Goal: Task Accomplishment & Management: Use online tool/utility

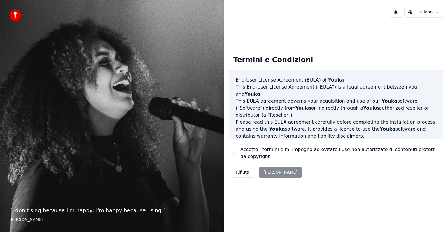
click at [271, 173] on div "Rifiuta [PERSON_NAME]" at bounding box center [267, 171] width 76 height 15
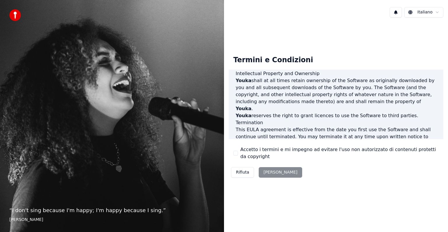
scroll to position [315, 0]
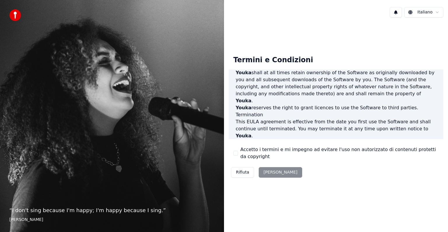
click at [272, 172] on div "Rifiuta [PERSON_NAME]" at bounding box center [267, 171] width 76 height 15
click at [236, 151] on button "Accetto i termini e mi impegno ad evitare l'uso non autorizzato di contenuti pr…" at bounding box center [235, 152] width 5 height 5
click at [273, 169] on button "[PERSON_NAME]" at bounding box center [280, 172] width 43 height 10
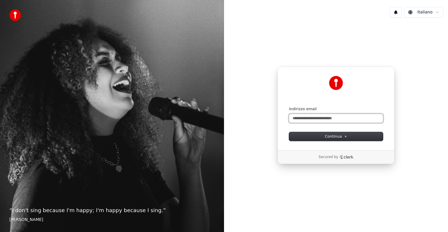
click at [318, 120] on input "Indirizzo email" at bounding box center [336, 118] width 94 height 9
click at [333, 137] on span "Continua" at bounding box center [336, 136] width 22 height 5
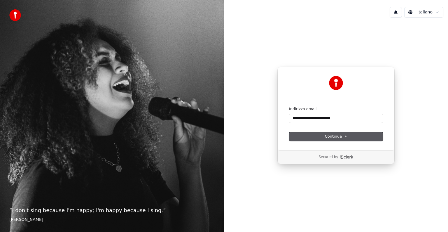
type input "**********"
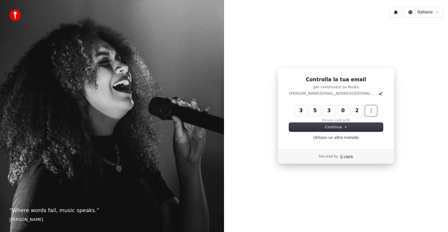
type input "******"
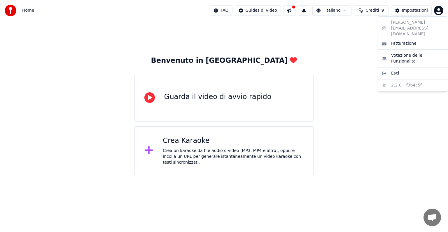
click at [439, 11] on html "Home FAQ Guides di video Italiano Crediti 9 Impostazioni Benvenuto in Youka Gua…" at bounding box center [224, 87] width 448 height 175
click at [171, 33] on html "Home FAQ Guides di video Italiano Crediti 9 Impostazioni Benvenuto in Youka Gua…" at bounding box center [224, 87] width 448 height 175
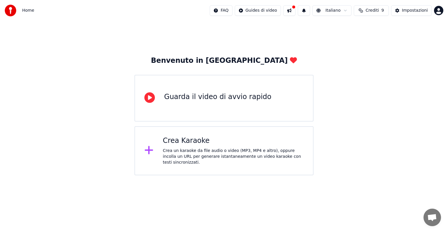
click at [371, 11] on span "Crediti" at bounding box center [371, 11] width 13 height 6
click at [294, 12] on button at bounding box center [289, 10] width 12 height 10
click at [27, 13] on div "Home" at bounding box center [19, 11] width 29 height 12
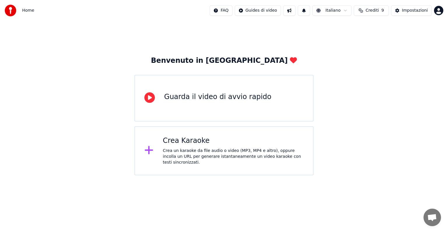
click at [12, 13] on img at bounding box center [11, 11] width 12 height 12
click at [345, 64] on div "Benvenuto in Youka Guarda il video di avvio rapido Crea Karaoke Crea un karaoke…" at bounding box center [224, 98] width 448 height 154
click at [197, 156] on div "Crea un karaoke da file audio o video (MP3, MP4 e altro), oppure incolla un URL…" at bounding box center [233, 156] width 141 height 17
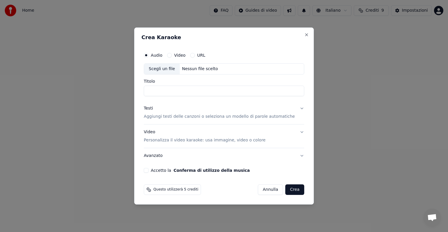
click at [185, 57] on label "Video" at bounding box center [179, 55] width 11 height 4
click at [172, 57] on button "Video" at bounding box center [169, 55] width 5 height 5
click at [205, 53] on label "URL" at bounding box center [201, 55] width 8 height 4
click at [195, 53] on button "URL" at bounding box center [192, 55] width 5 height 5
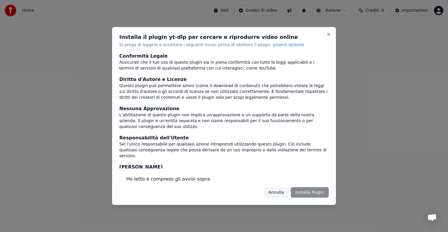
click at [280, 192] on button "Annulla" at bounding box center [276, 192] width 25 height 10
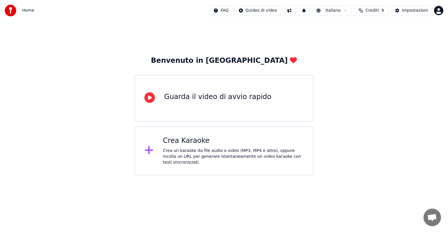
click at [232, 60] on div "Benvenuto in Youka" at bounding box center [224, 60] width 146 height 9
click at [410, 10] on div "Impostazioni" at bounding box center [415, 11] width 26 height 6
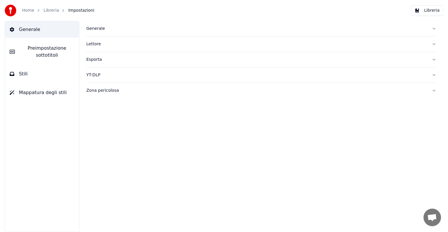
click at [94, 57] on div "Esporta" at bounding box center [256, 60] width 341 height 6
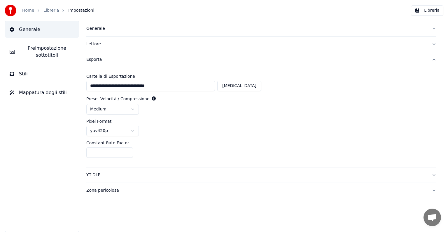
click at [91, 57] on div "Esporta" at bounding box center [256, 60] width 341 height 6
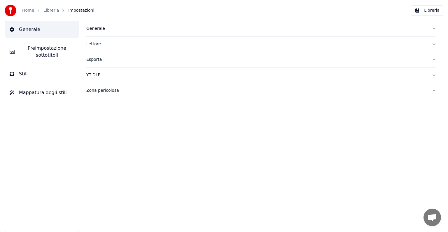
click at [95, 92] on div "Zona pericolosa" at bounding box center [256, 90] width 341 height 6
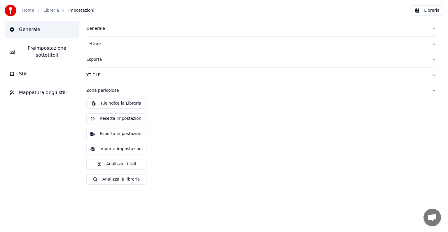
click at [127, 151] on button "Importa impostazioni" at bounding box center [116, 148] width 60 height 10
click at [421, 8] on button "Libreria" at bounding box center [427, 10] width 32 height 10
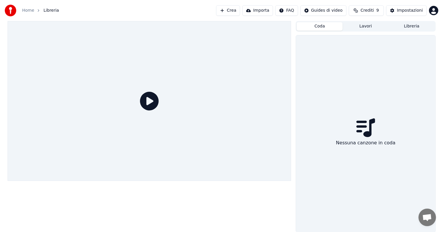
click at [323, 26] on button "Coda" at bounding box center [320, 26] width 46 height 8
click at [369, 24] on button "Lavori" at bounding box center [366, 26] width 46 height 8
click at [406, 26] on button "Libreria" at bounding box center [412, 26] width 46 height 8
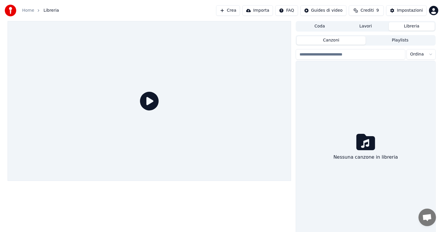
click at [399, 38] on button "Playlists" at bounding box center [400, 40] width 69 height 8
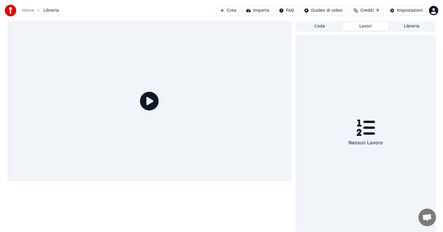
click at [364, 28] on button "Lavori" at bounding box center [366, 26] width 46 height 8
click at [321, 25] on button "Coda" at bounding box center [320, 26] width 46 height 8
click at [38, 66] on div at bounding box center [150, 100] width 284 height 159
click at [149, 101] on icon at bounding box center [149, 101] width 19 height 19
click at [120, 51] on div at bounding box center [150, 100] width 284 height 159
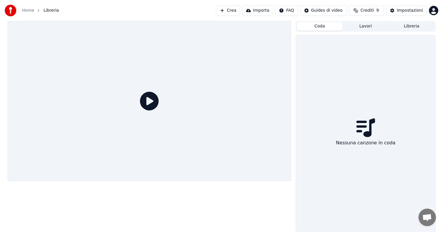
click at [268, 11] on button "Importa" at bounding box center [257, 10] width 31 height 10
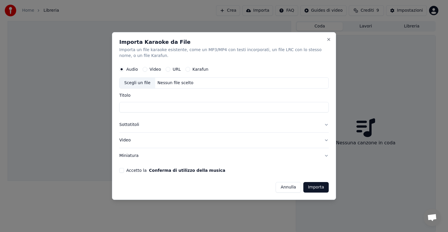
click at [156, 69] on label "Video" at bounding box center [155, 69] width 11 height 4
click at [147, 69] on button "Video" at bounding box center [145, 69] width 5 height 5
click at [173, 70] on label "URL" at bounding box center [177, 69] width 8 height 4
click at [170, 70] on button "URL" at bounding box center [168, 69] width 5 height 5
click at [327, 39] on button "Close" at bounding box center [328, 39] width 5 height 5
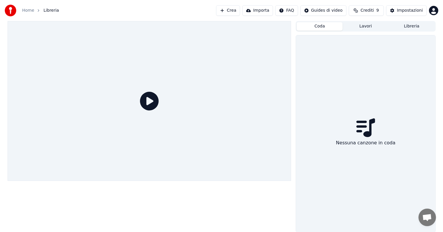
click at [369, 29] on button "Lavori" at bounding box center [366, 26] width 46 height 8
click at [402, 28] on button "Libreria" at bounding box center [412, 26] width 46 height 8
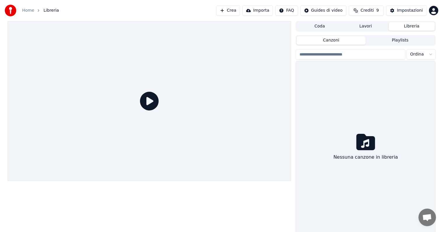
click at [343, 134] on div "Nessuna canzone in libreria" at bounding box center [365, 147] width 139 height 173
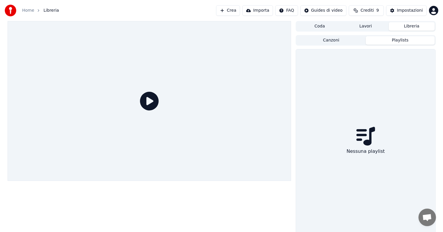
click at [393, 39] on button "Playlists" at bounding box center [400, 40] width 69 height 8
click at [353, 41] on button "Canzoni" at bounding box center [331, 40] width 69 height 8
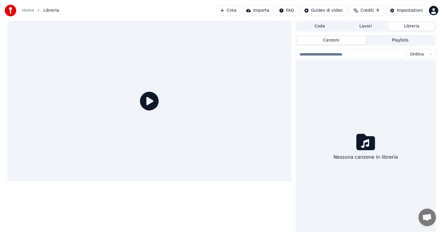
click at [336, 31] on div "Coda Lavori Libreria" at bounding box center [366, 26] width 140 height 10
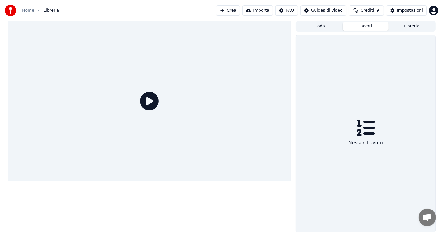
click at [366, 24] on button "Lavori" at bounding box center [366, 26] width 46 height 8
click at [325, 26] on button "Coda" at bounding box center [320, 26] width 46 height 8
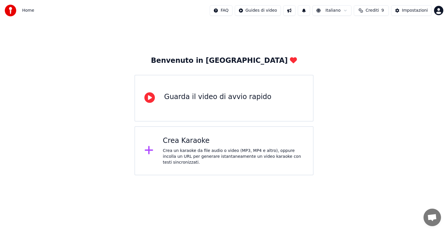
click at [15, 9] on img at bounding box center [11, 11] width 12 height 12
click at [369, 11] on span "Crediti" at bounding box center [371, 11] width 13 height 6
click at [370, 52] on button "Aggiorna" at bounding box center [373, 54] width 33 height 10
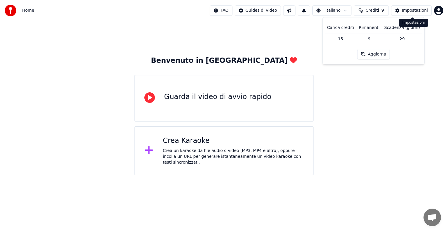
click at [439, 10] on html "Home FAQ Guides di video Italiano Crediti 9 Impostazioni Benvenuto in Youka Gua…" at bounding box center [224, 87] width 448 height 175
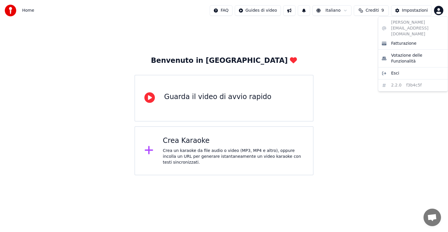
click at [347, 62] on html "Home FAQ Guides di video Italiano Crediti 9 Impostazioni Benvenuto in Youka Gua…" at bounding box center [224, 87] width 448 height 175
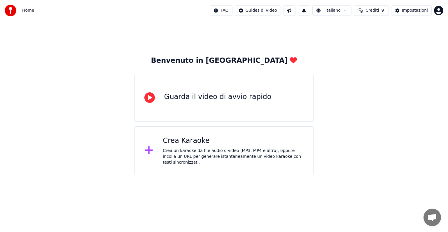
click at [294, 10] on button at bounding box center [289, 10] width 12 height 10
click at [225, 12] on html "Home FAQ Guides di video Italiano Crediti 9 Impostazioni Benvenuto in Youka Gua…" at bounding box center [224, 87] width 448 height 175
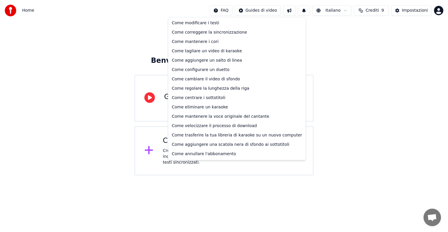
click at [225, 12] on html "Home FAQ Guides di video Italiano Crediti 9 Impostazioni Benvenuto in Youka Gua…" at bounding box center [224, 87] width 448 height 175
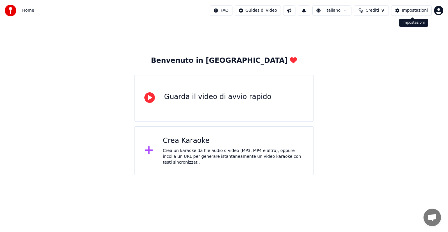
click at [437, 10] on html "Home FAQ Guides di video Italiano Crediti 9 Impostazioni Benvenuto in Youka Gua…" at bounding box center [224, 87] width 448 height 175
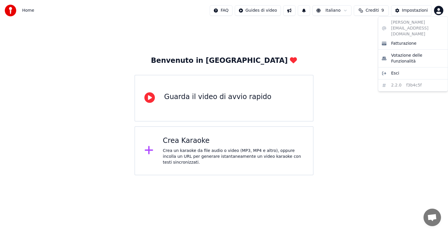
click at [437, 10] on html "Home FAQ Guides di video Italiano Crediti 9 Impostazioni Benvenuto in Youka Gua…" at bounding box center [224, 87] width 448 height 175
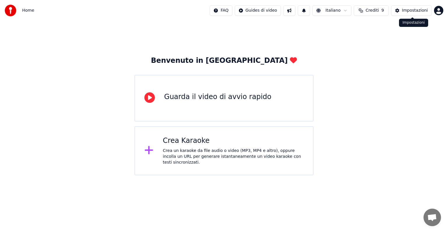
click at [418, 9] on div "Impostazioni" at bounding box center [415, 11] width 26 height 6
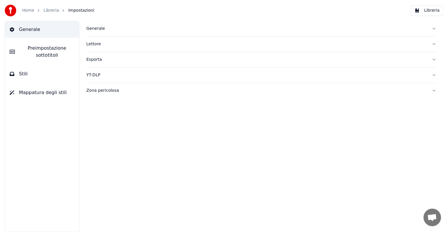
click at [52, 13] on link "Libreria" at bounding box center [50, 11] width 15 height 6
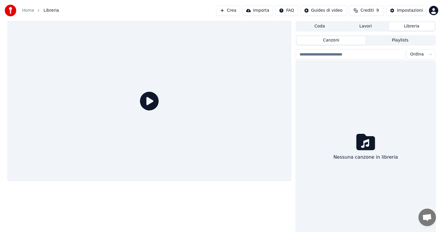
click at [178, 51] on div at bounding box center [150, 100] width 284 height 159
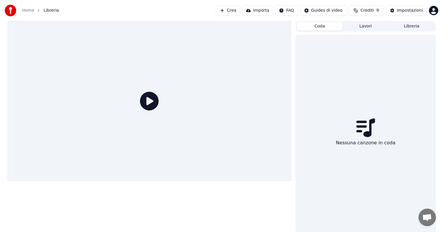
click at [315, 23] on button "Coda" at bounding box center [320, 26] width 46 height 8
click at [352, 27] on button "Lavori" at bounding box center [366, 26] width 46 height 8
click at [403, 27] on button "Libreria" at bounding box center [412, 26] width 46 height 8
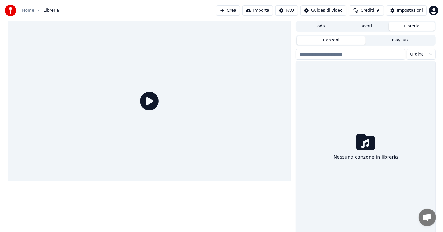
click at [337, 45] on div "Canzoni Playlists Ordina Nessuna canzone in libreria" at bounding box center [366, 134] width 140 height 199
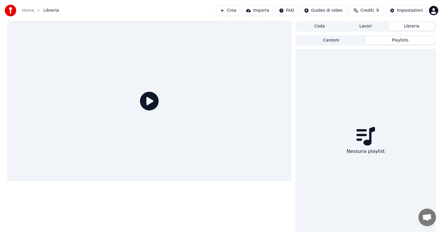
click at [384, 39] on button "Playlists" at bounding box center [400, 40] width 69 height 8
click at [348, 42] on button "Canzoni" at bounding box center [331, 40] width 69 height 8
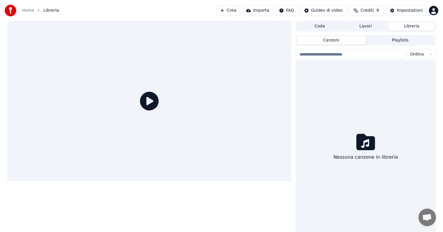
click at [350, 54] on input "search" at bounding box center [350, 54] width 109 height 10
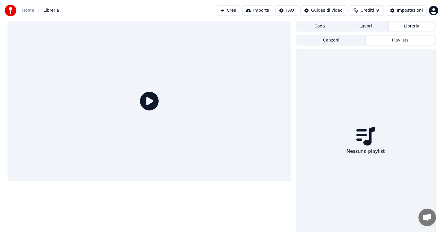
click at [398, 42] on button "Playlists" at bounding box center [400, 40] width 69 height 8
click at [367, 111] on div "Nessuna playlist" at bounding box center [365, 141] width 139 height 185
click at [355, 96] on div "Nessuna playlist" at bounding box center [365, 141] width 139 height 185
click at [346, 147] on div "Nessuna playlist" at bounding box center [365, 141] width 139 height 185
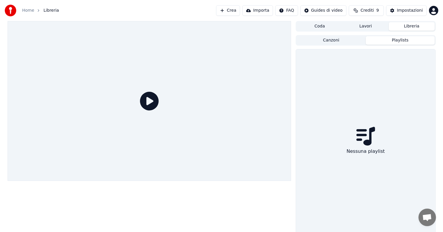
click at [133, 102] on div at bounding box center [150, 100] width 284 height 159
click at [316, 24] on button "Coda" at bounding box center [320, 26] width 46 height 8
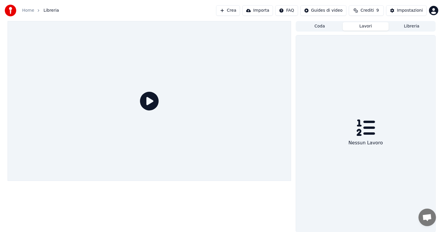
click at [373, 26] on button "Lavori" at bounding box center [366, 26] width 46 height 8
click at [411, 27] on button "Libreria" at bounding box center [412, 26] width 46 height 8
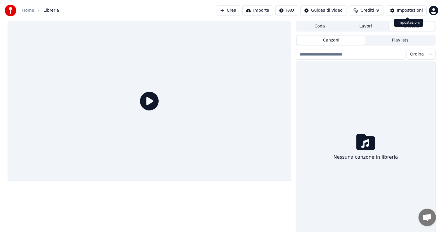
click at [357, 131] on div "Nessuna canzone in libreria" at bounding box center [365, 147] width 139 height 173
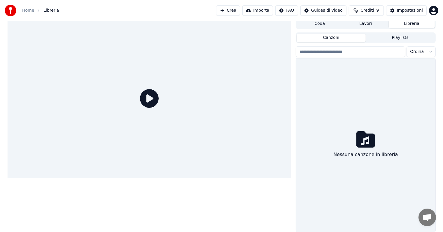
click at [361, 86] on div "Nessuna canzone in libreria" at bounding box center [365, 144] width 139 height 173
click at [418, 23] on button "Libreria" at bounding box center [412, 24] width 46 height 8
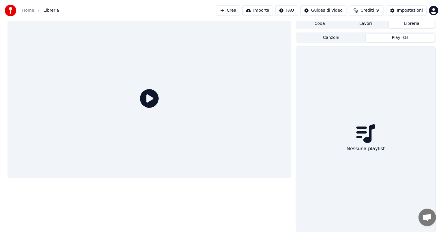
click at [405, 36] on button "Playlists" at bounding box center [400, 38] width 69 height 8
click at [371, 27] on button "Lavori" at bounding box center [366, 24] width 46 height 8
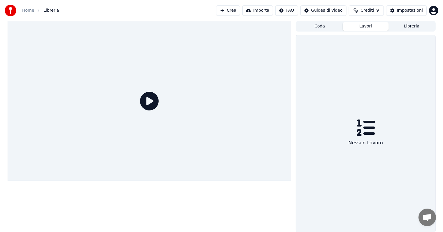
click at [322, 28] on button "Coda" at bounding box center [320, 26] width 46 height 8
click at [261, 13] on button "Importa" at bounding box center [257, 10] width 31 height 10
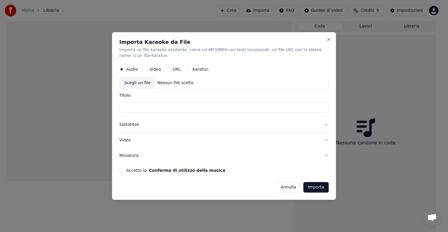
click at [173, 68] on label "URL" at bounding box center [177, 69] width 8 height 4
click at [170, 68] on button "URL" at bounding box center [168, 69] width 5 height 5
click at [202, 71] on label "Karafun" at bounding box center [200, 69] width 16 height 4
click at [190, 71] on button "Karafun" at bounding box center [187, 68] width 5 height 5
click at [152, 68] on label "Video" at bounding box center [155, 69] width 11 height 4
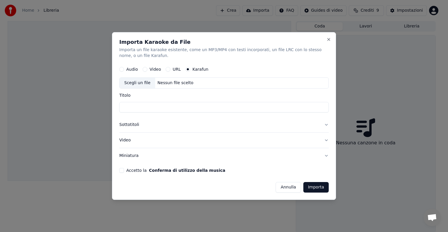
click at [147, 68] on button "Video" at bounding box center [145, 69] width 5 height 5
click at [133, 69] on label "Audio" at bounding box center [132, 69] width 12 height 4
click at [124, 69] on button "Audio" at bounding box center [121, 69] width 5 height 5
click at [327, 124] on button "Sottotitoli" at bounding box center [223, 124] width 209 height 15
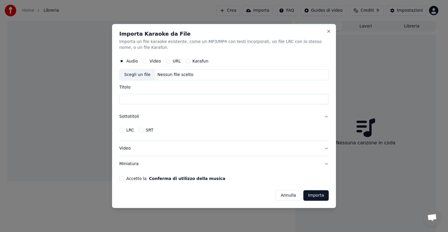
click at [150, 131] on label "SRT" at bounding box center [150, 130] width 8 height 4
click at [143, 131] on button "SRT" at bounding box center [141, 129] width 5 height 5
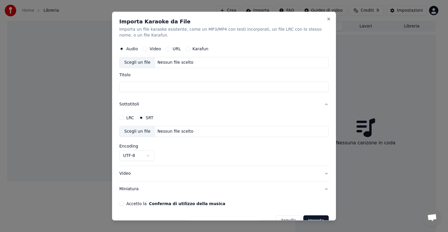
click at [128, 117] on label "LRC" at bounding box center [130, 117] width 8 height 4
click at [124, 117] on button "LRC" at bounding box center [121, 117] width 5 height 5
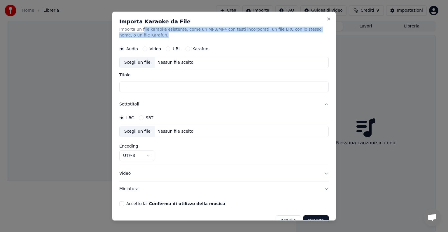
drag, startPoint x: 150, startPoint y: 29, endPoint x: 188, endPoint y: 36, distance: 38.0
click at [192, 36] on p "Importa un file karaoke esistente, come un MP3/MP4 con testi incorporati, un fi…" at bounding box center [223, 33] width 209 height 12
click at [326, 20] on button "Close" at bounding box center [328, 19] width 5 height 5
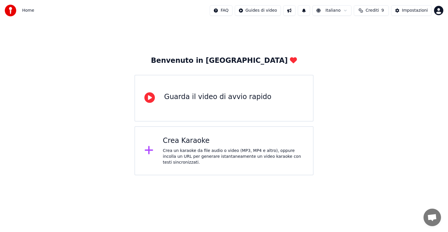
click at [432, 217] on span "Aprire la chat" at bounding box center [432, 217] width 10 height 8
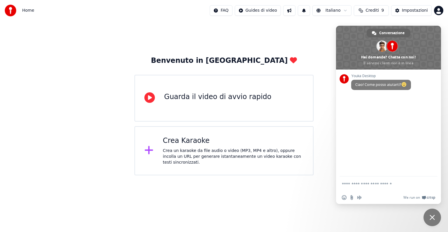
click at [297, 160] on div "Crea un karaoke da file audio o video (MP3, MP4 e altro), oppure incolla un URL…" at bounding box center [233, 156] width 141 height 17
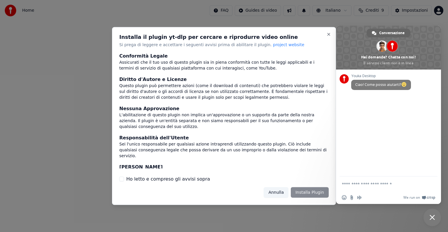
click at [275, 194] on button "Annulla" at bounding box center [276, 192] width 25 height 10
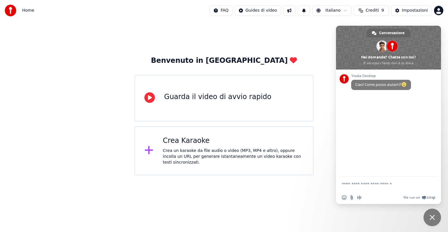
click at [318, 175] on html "Home FAQ Guides di video Italiano Crediti 9 Impostazioni Benvenuto in Youka Gua…" at bounding box center [224, 87] width 448 height 175
click at [434, 216] on span "Chiudere la chat" at bounding box center [431, 216] width 5 height 5
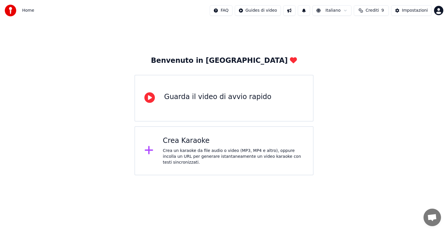
click at [251, 61] on div "Benvenuto in Youka" at bounding box center [224, 60] width 146 height 9
click at [227, 10] on html "Home FAQ Guides di video Italiano Crediti 9 Impostazioni Benvenuto in Youka Gua…" at bounding box center [224, 87] width 448 height 175
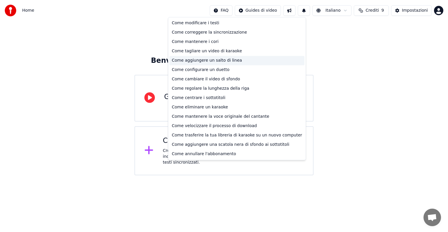
click at [220, 62] on div "Come aggiungere un salto di linea" at bounding box center [236, 60] width 135 height 9
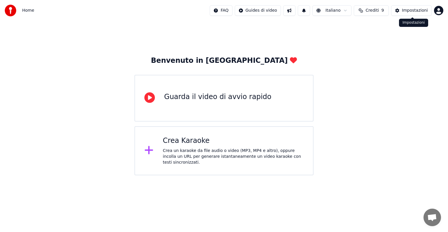
click at [420, 14] on button "Impostazioni" at bounding box center [411, 10] width 41 height 10
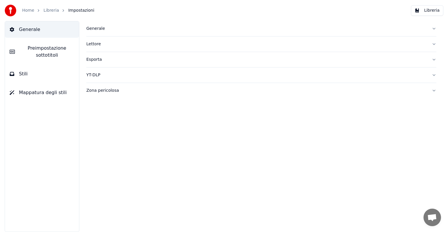
click at [95, 29] on div "Generale" at bounding box center [256, 29] width 341 height 6
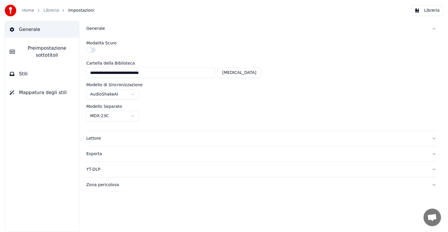
click at [95, 138] on div "Lettore" at bounding box center [256, 138] width 341 height 6
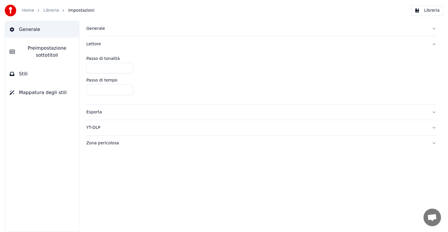
click at [95, 113] on div "Esporta" at bounding box center [256, 112] width 341 height 6
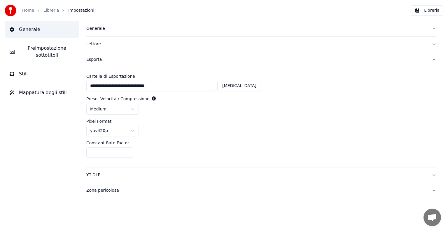
click at [98, 174] on div "YT-DLP" at bounding box center [256, 175] width 341 height 6
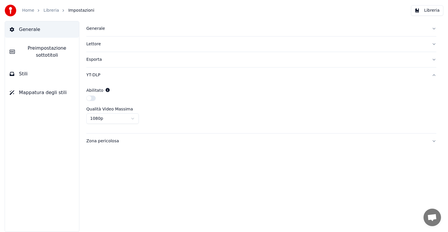
click at [102, 140] on div "Zona pericolosa" at bounding box center [256, 141] width 341 height 6
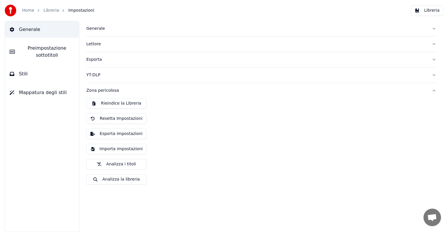
click at [125, 180] on button "Analizza la libreria" at bounding box center [116, 179] width 60 height 10
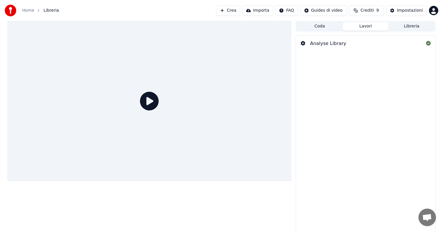
click at [327, 45] on div "Analyse Library" at bounding box center [328, 43] width 36 height 7
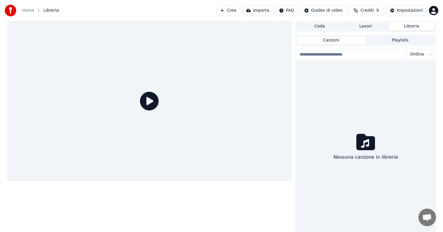
click at [409, 26] on button "Libreria" at bounding box center [412, 26] width 46 height 8
click at [383, 37] on button "Playlists" at bounding box center [400, 40] width 69 height 8
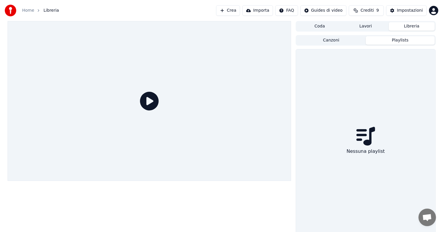
click at [339, 39] on button "Canzoni" at bounding box center [331, 40] width 69 height 8
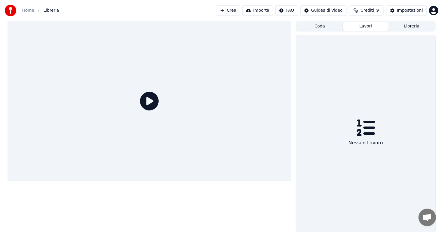
click at [369, 25] on button "Lavori" at bounding box center [366, 26] width 46 height 8
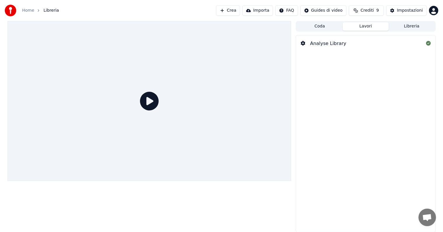
click at [328, 25] on button "Coda" at bounding box center [320, 26] width 46 height 8
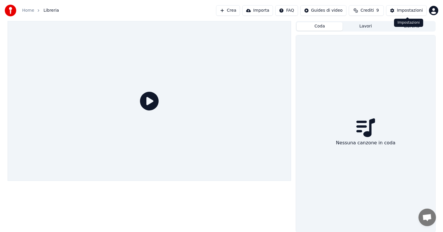
click at [402, 10] on div "Impostazioni" at bounding box center [410, 11] width 26 height 6
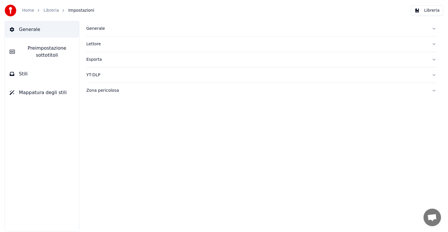
click at [101, 92] on div "Zona pericolosa" at bounding box center [256, 90] width 341 height 6
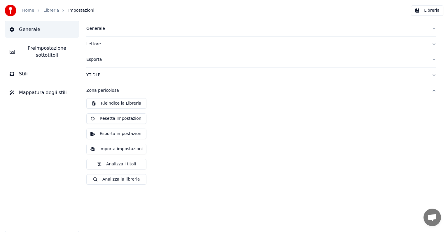
click at [123, 148] on button "Importa impostazioni" at bounding box center [116, 148] width 60 height 10
click at [37, 54] on span "Preimpostazione sottotitoli" at bounding box center [47, 52] width 55 height 14
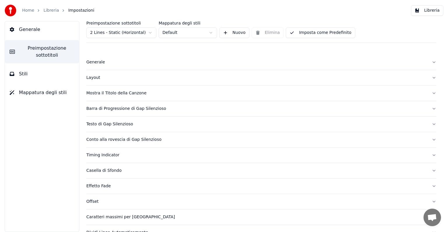
click at [38, 75] on button "Stili" at bounding box center [42, 74] width 74 height 16
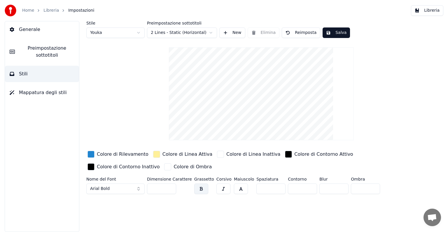
click at [42, 87] on button "Mappatura degli stili" at bounding box center [42, 92] width 74 height 16
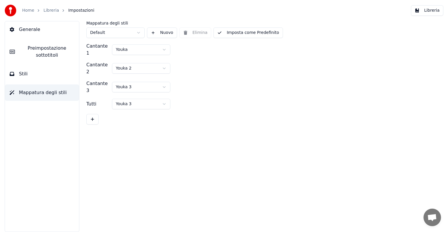
click at [47, 32] on button "Generale" at bounding box center [42, 29] width 74 height 16
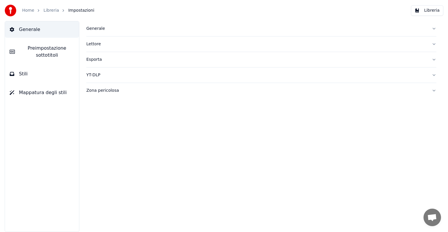
click at [48, 9] on link "Libreria" at bounding box center [50, 11] width 15 height 6
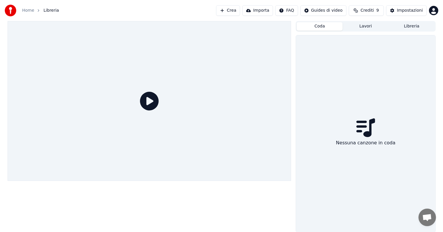
click at [262, 11] on button "Importa" at bounding box center [257, 10] width 31 height 10
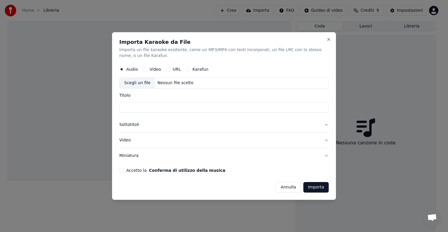
click at [155, 70] on label "Video" at bounding box center [155, 69] width 11 height 4
click at [147, 70] on button "Video" at bounding box center [145, 69] width 5 height 5
click at [179, 70] on div "Audio Video URL Karafun" at bounding box center [163, 69] width 89 height 5
click at [192, 70] on label "Karafun" at bounding box center [200, 69] width 16 height 4
click at [190, 70] on button "Karafun" at bounding box center [187, 69] width 5 height 5
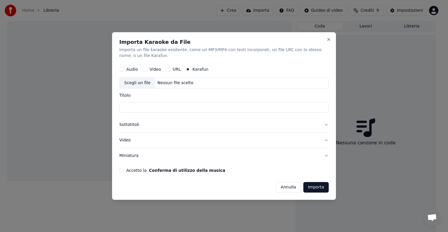
click at [173, 70] on label "URL" at bounding box center [177, 69] width 8 height 4
click at [170, 70] on button "URL" at bounding box center [168, 69] width 5 height 5
click at [174, 68] on label "URL" at bounding box center [177, 69] width 8 height 4
click at [170, 68] on button "URL" at bounding box center [168, 68] width 5 height 5
click at [176, 69] on label "URL" at bounding box center [177, 69] width 8 height 4
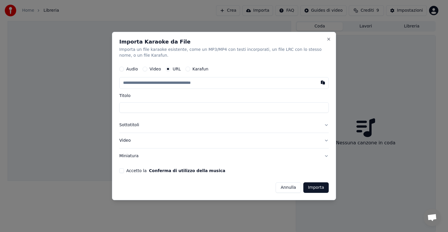
click at [170, 69] on button "URL" at bounding box center [168, 68] width 5 height 5
click at [171, 81] on input "text" at bounding box center [223, 83] width 209 height 12
paste input "**********"
type input "**********"
click at [194, 84] on input "text" at bounding box center [223, 83] width 209 height 12
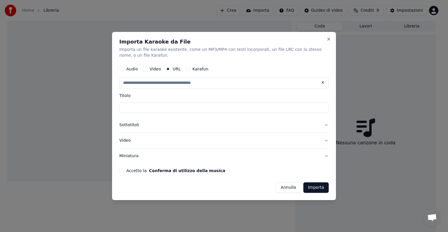
paste input "**********"
type input "**********"
